Goal: Register for event/course

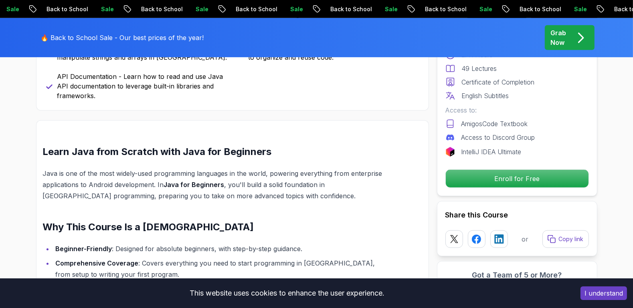
scroll to position [589, 0]
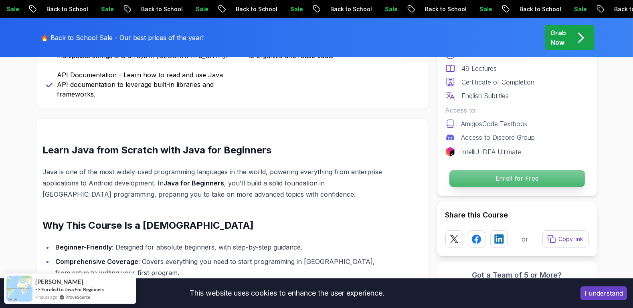
click at [483, 177] on p "Enroll for Free" at bounding box center [517, 178] width 136 height 17
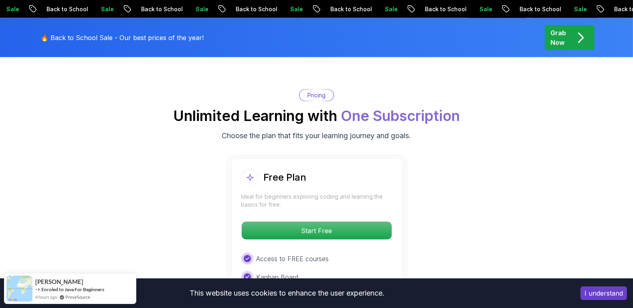
scroll to position [1598, 0]
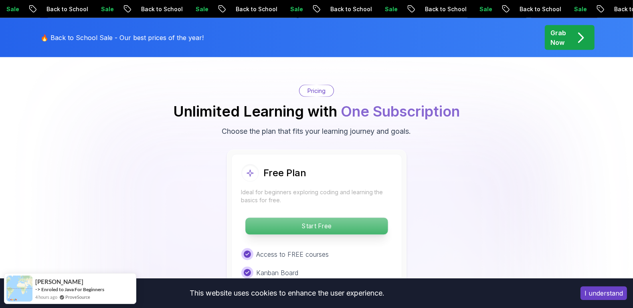
click at [359, 218] on p "Start Free" at bounding box center [316, 226] width 142 height 17
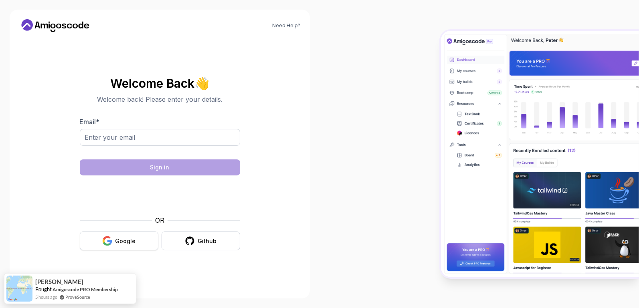
click at [136, 239] on button "Google" at bounding box center [119, 241] width 79 height 19
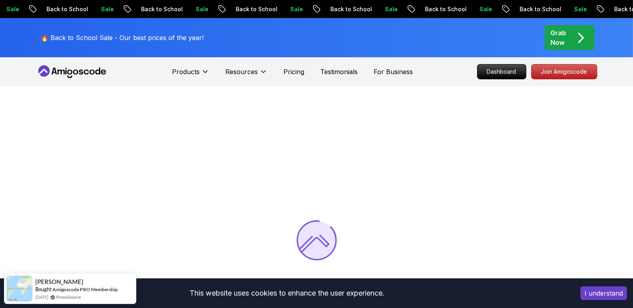
click at [592, 286] on div "I understand" at bounding box center [604, 294] width 59 height 26
click at [597, 297] on button "I understand" at bounding box center [604, 294] width 47 height 14
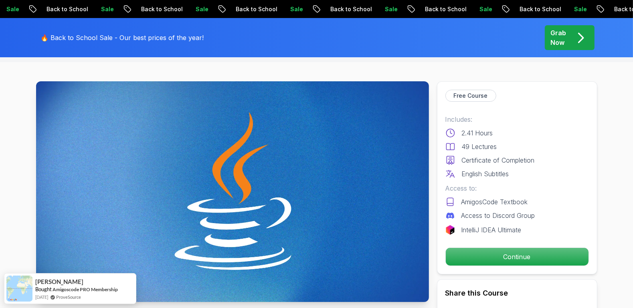
scroll to position [26, 0]
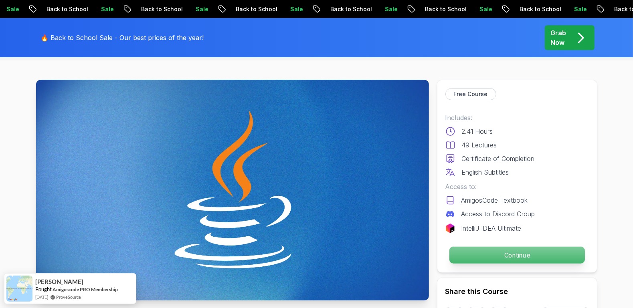
click at [531, 251] on p "Continue" at bounding box center [517, 255] width 136 height 17
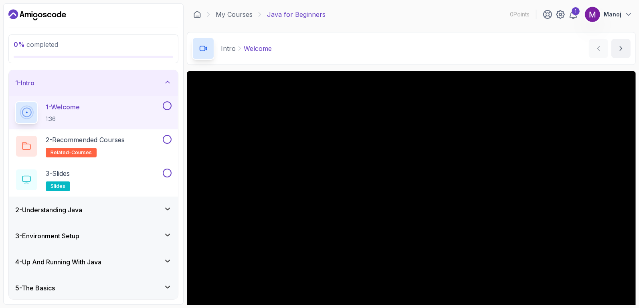
click at [33, 12] on icon "Dashboard" at bounding box center [37, 14] width 58 height 13
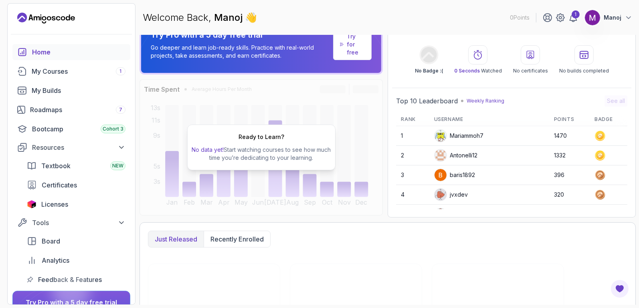
scroll to position [16, 0]
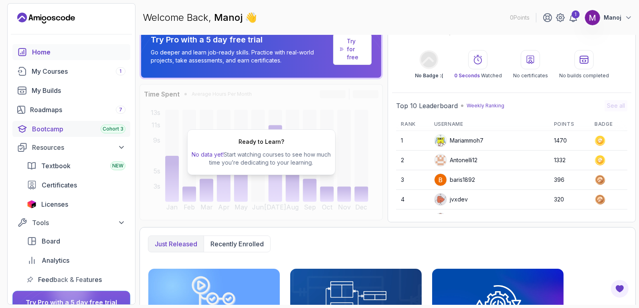
click at [93, 132] on div "Bootcamp Cohort 3" at bounding box center [78, 129] width 93 height 10
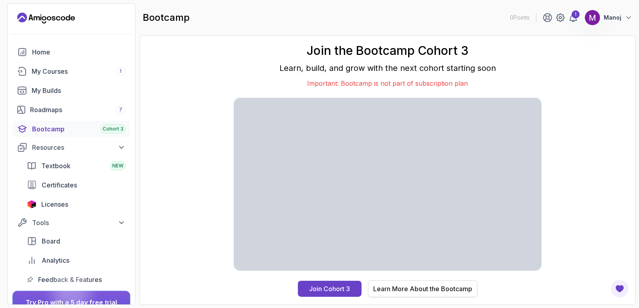
click at [387, 288] on div "Learn More About the Bootcamp" at bounding box center [422, 289] width 99 height 10
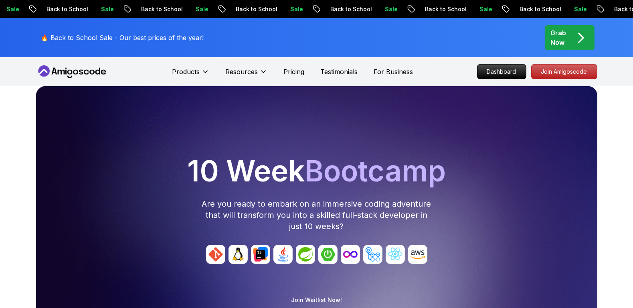
scroll to position [32, 0]
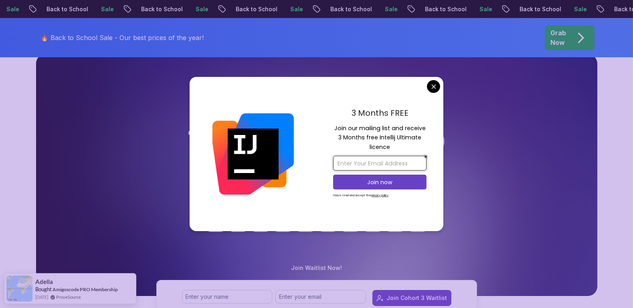
click at [387, 160] on input "email" at bounding box center [379, 163] width 93 height 15
type input "m"
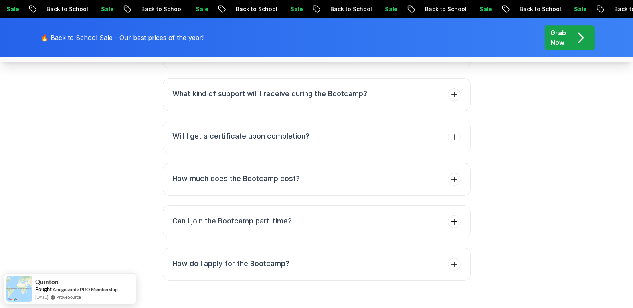
scroll to position [3169, 0]
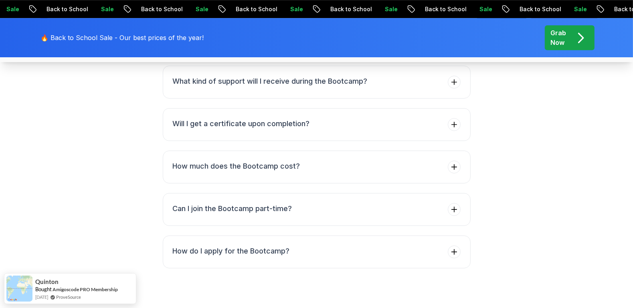
click at [587, 30] on icon "pre-order" at bounding box center [581, 38] width 16 height 16
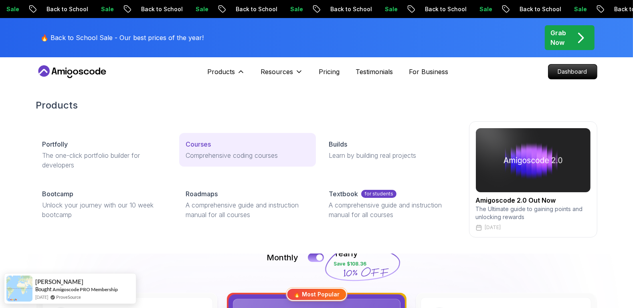
click at [227, 146] on div "Courses" at bounding box center [248, 145] width 124 height 10
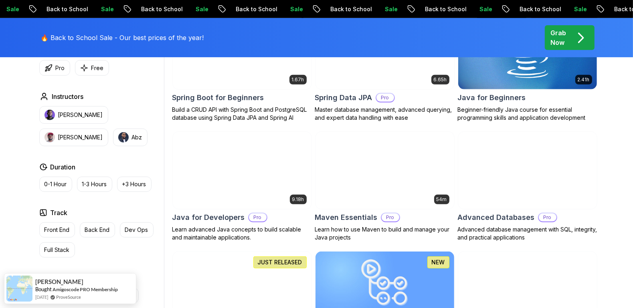
scroll to position [475, 0]
